Goal: Information Seeking & Learning: Find specific page/section

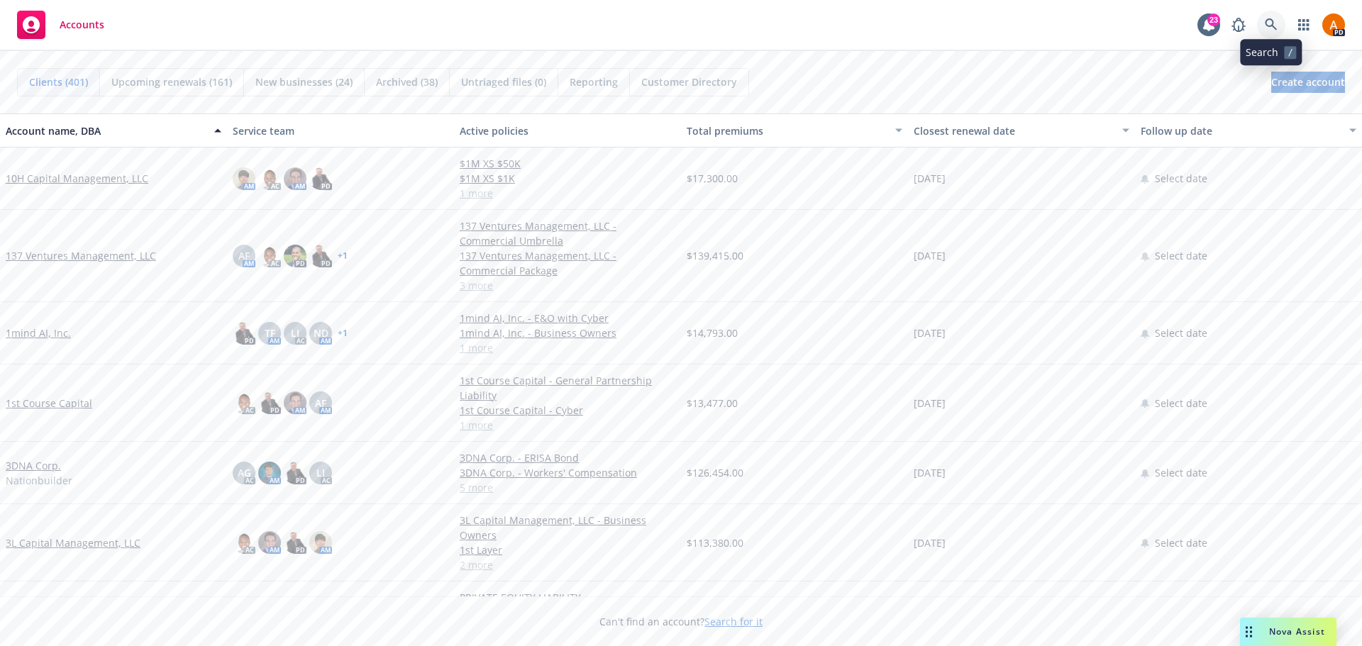
click at [1262, 23] on link at bounding box center [1271, 25] width 28 height 28
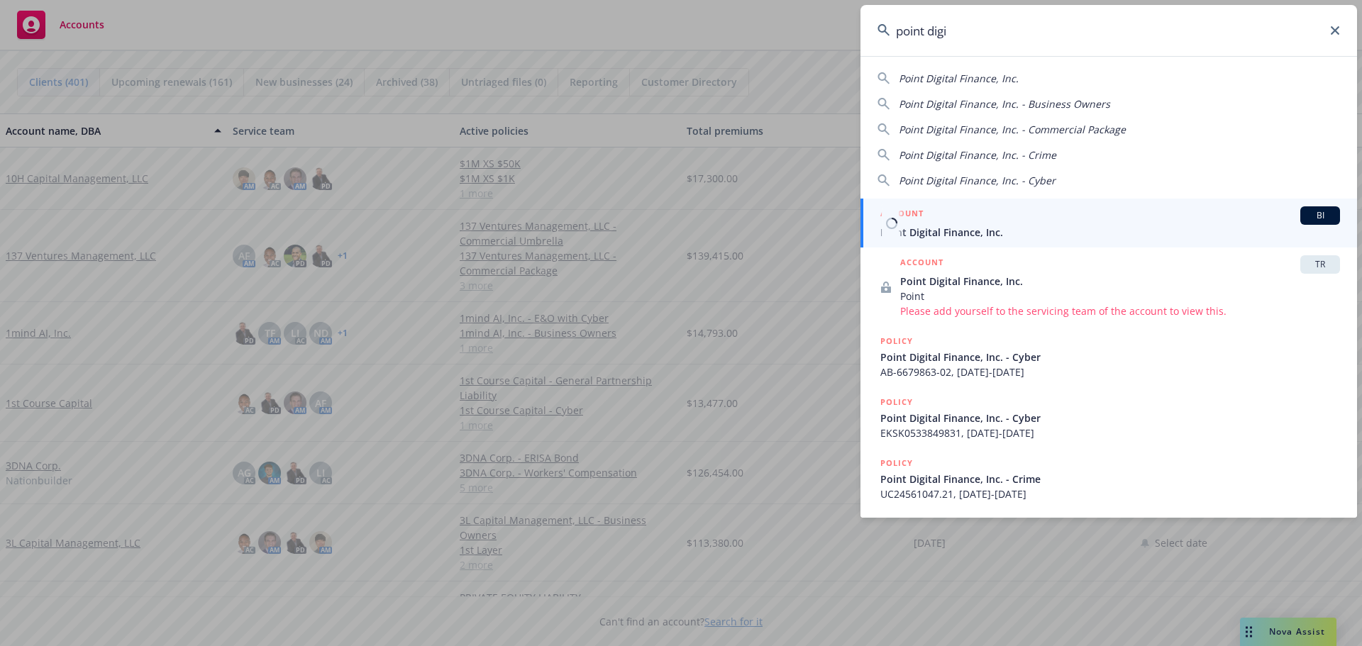
type input "point digi"
click at [946, 227] on span "Point Digital Finance, Inc." at bounding box center [1110, 232] width 460 height 15
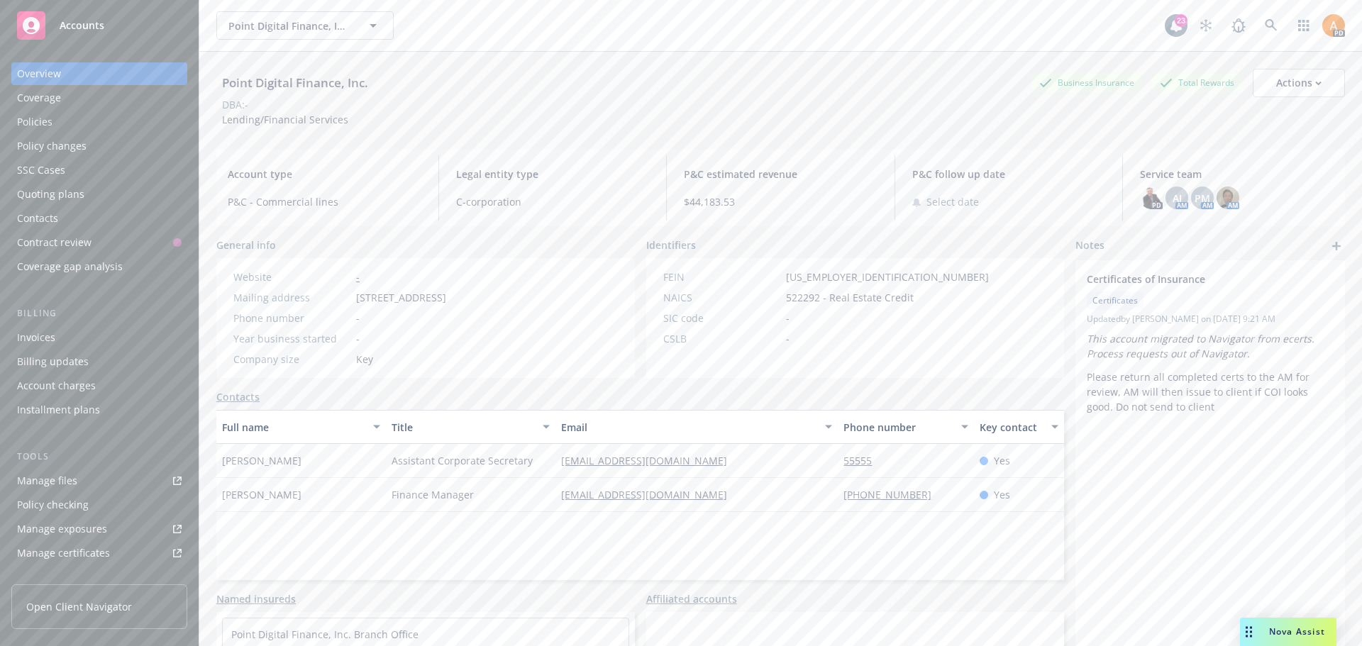
click at [48, 116] on div "Policies" at bounding box center [34, 122] width 35 height 23
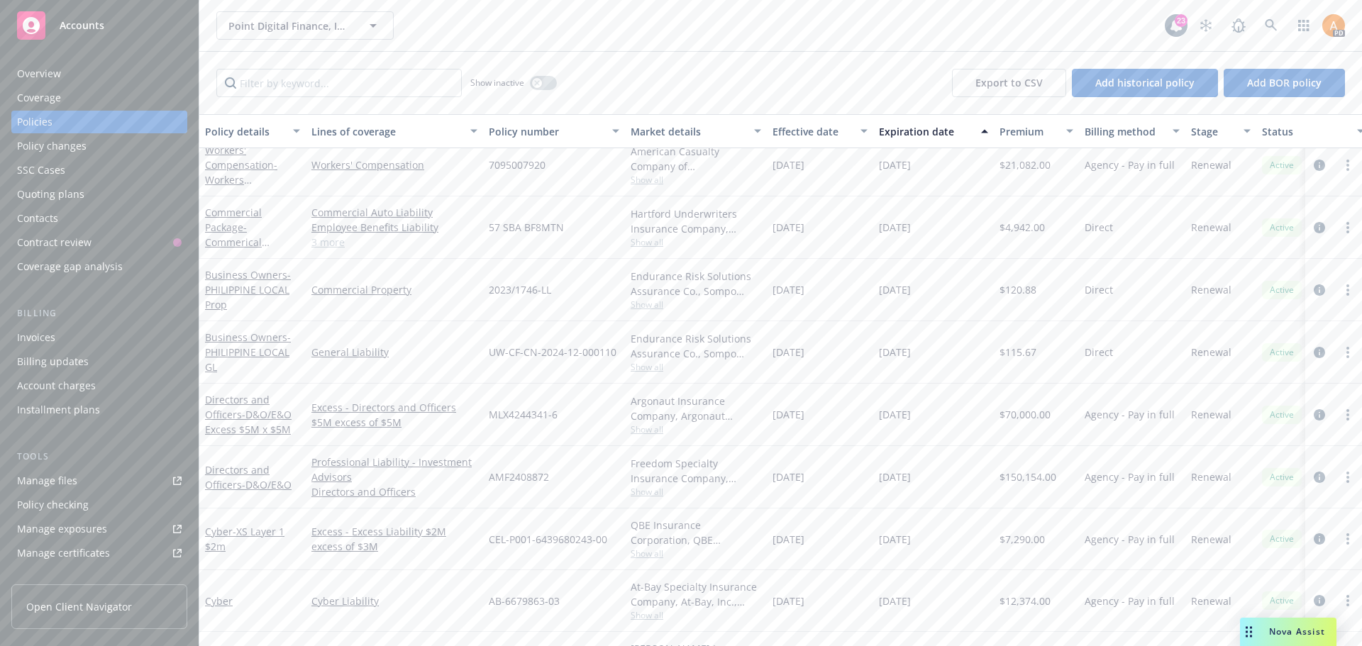
scroll to position [142, 0]
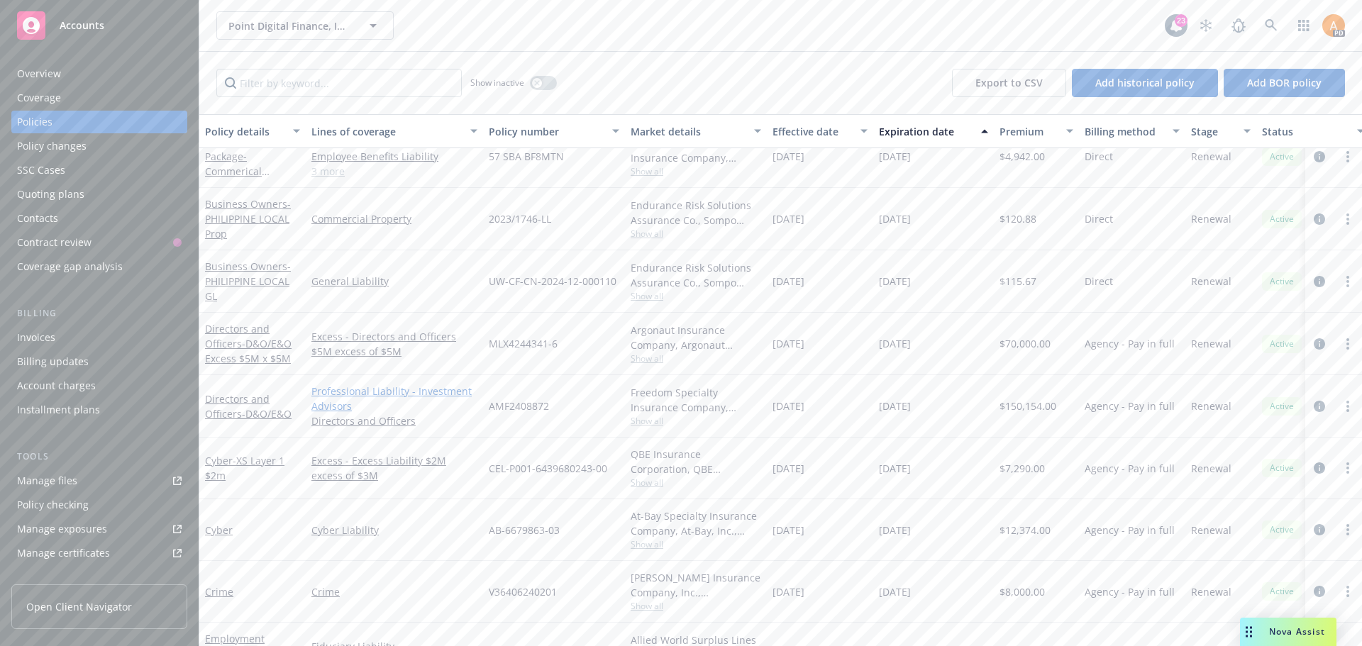
click at [340, 401] on link "Professional Liability - Investment Advisors" at bounding box center [394, 399] width 166 height 30
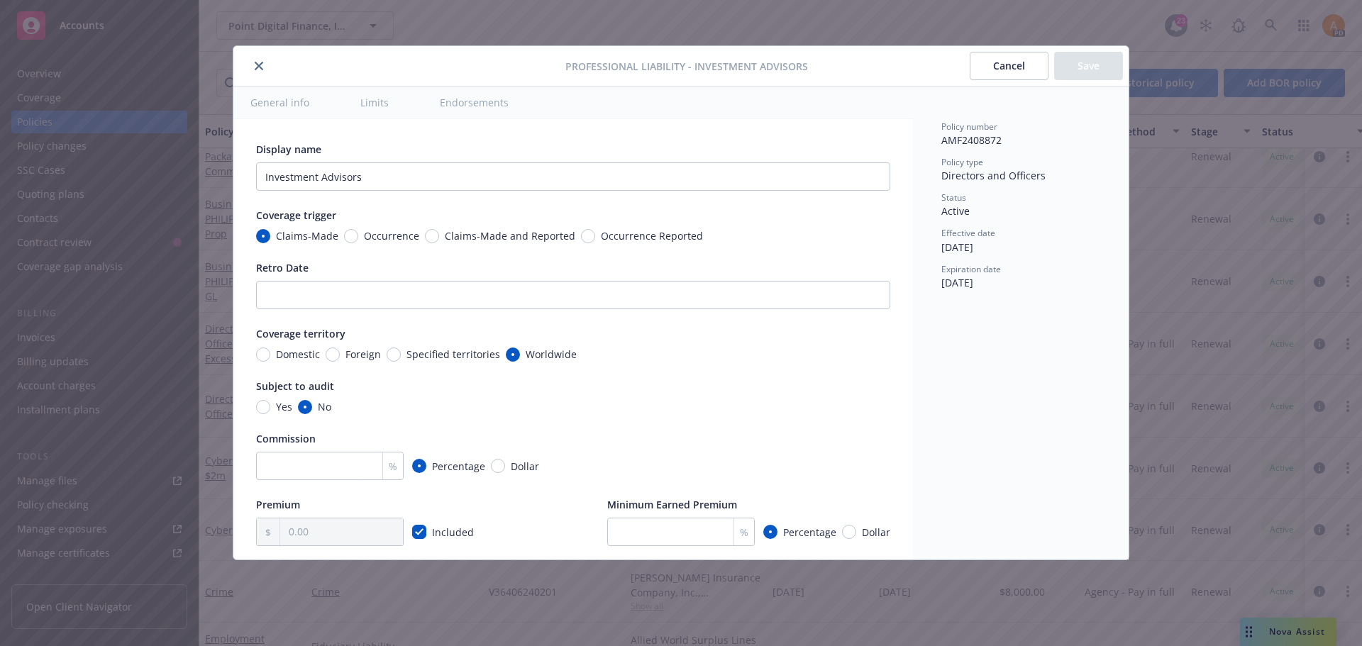
type textarea "x"
click at [258, 64] on icon "close" at bounding box center [259, 66] width 9 height 9
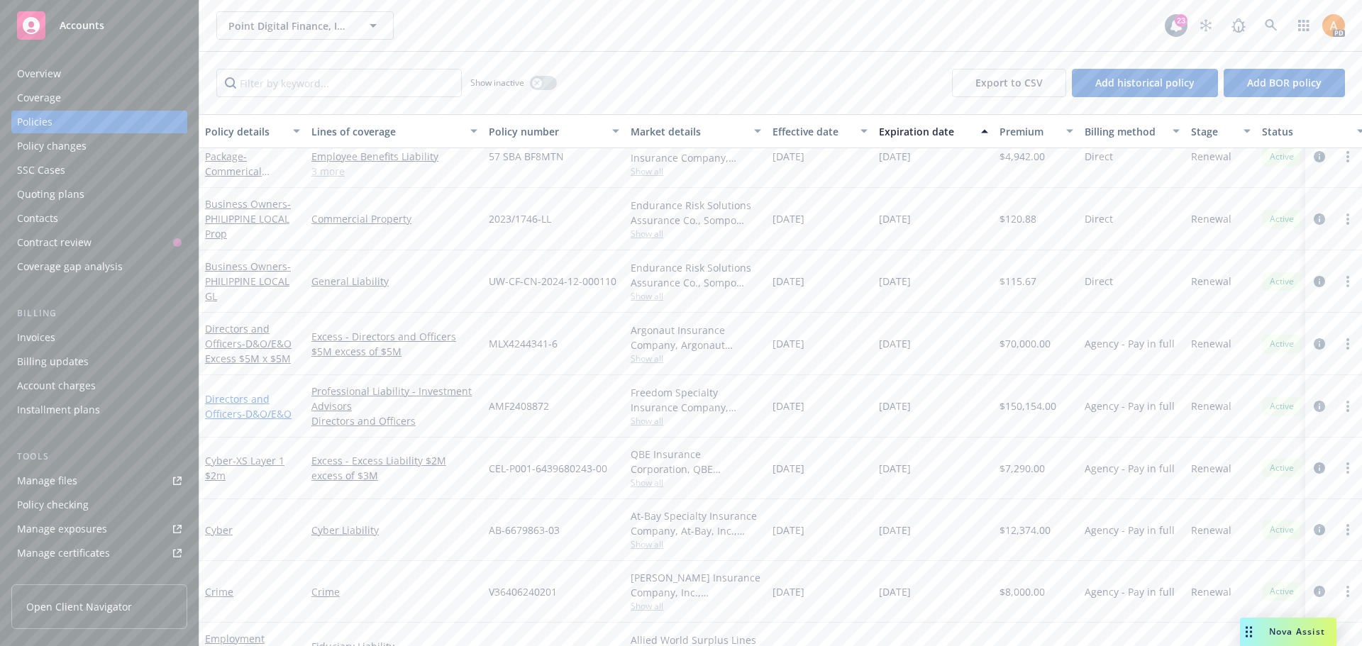
click at [253, 413] on span "- D&O/E&O" at bounding box center [267, 413] width 50 height 13
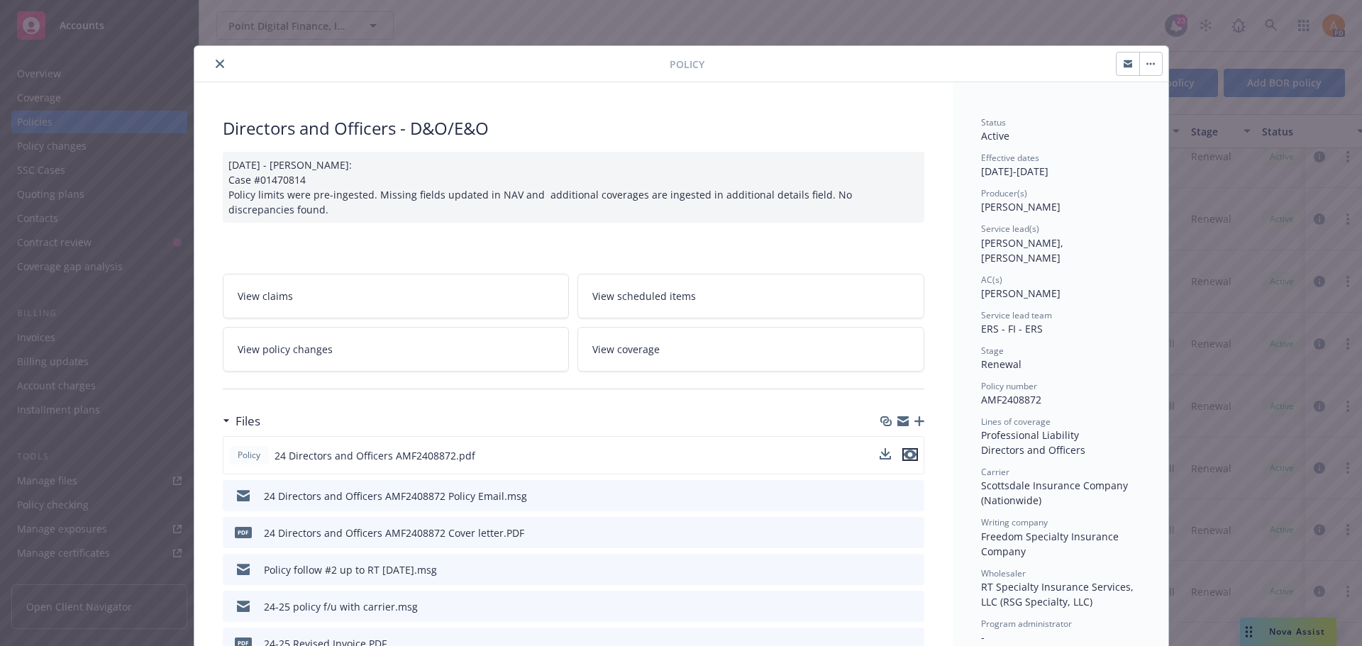
click at [906, 455] on icon "preview file" at bounding box center [909, 455] width 13 height 10
click at [211, 65] on button "close" at bounding box center [219, 63] width 17 height 17
